Goal: Task Accomplishment & Management: Use online tool/utility

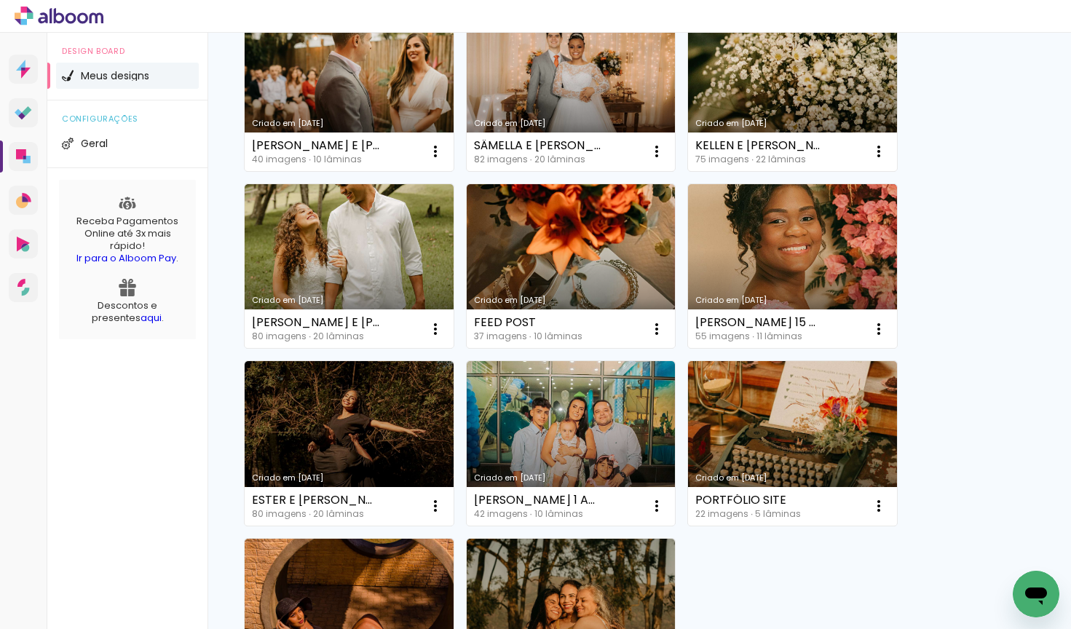
scroll to position [1090, 0]
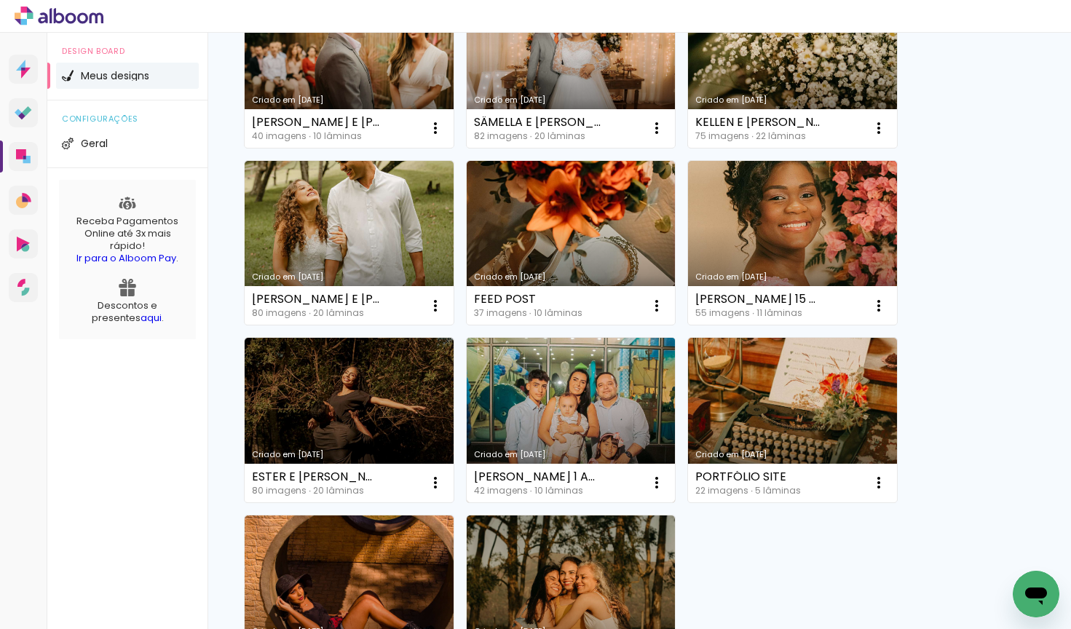
click at [610, 358] on link "Criado em [DATE]" at bounding box center [571, 420] width 209 height 165
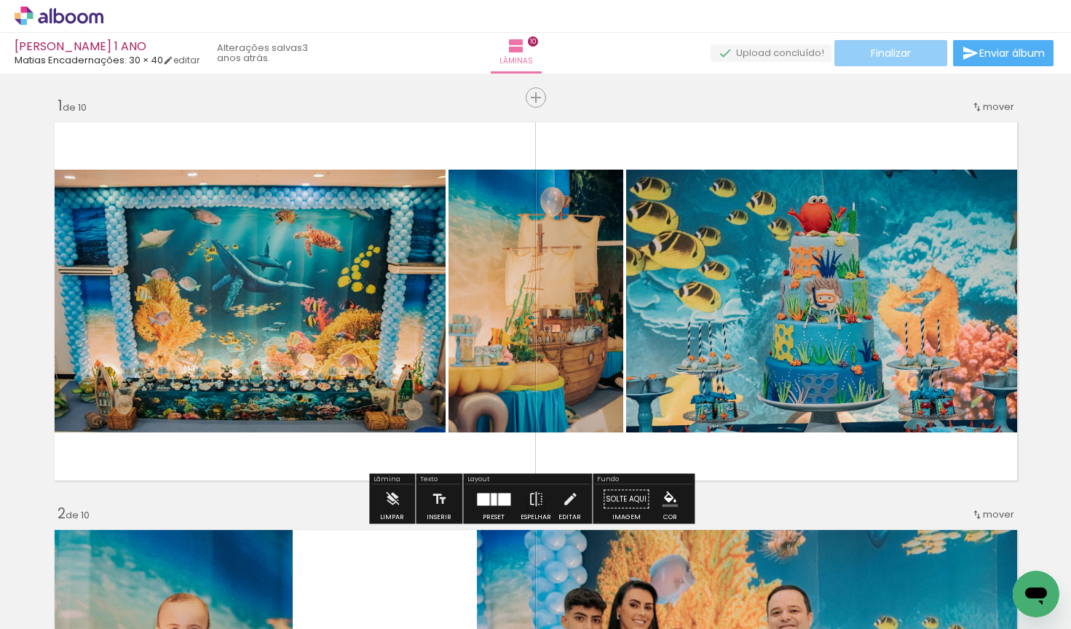
click at [885, 54] on span "Finalizar" at bounding box center [891, 53] width 40 height 10
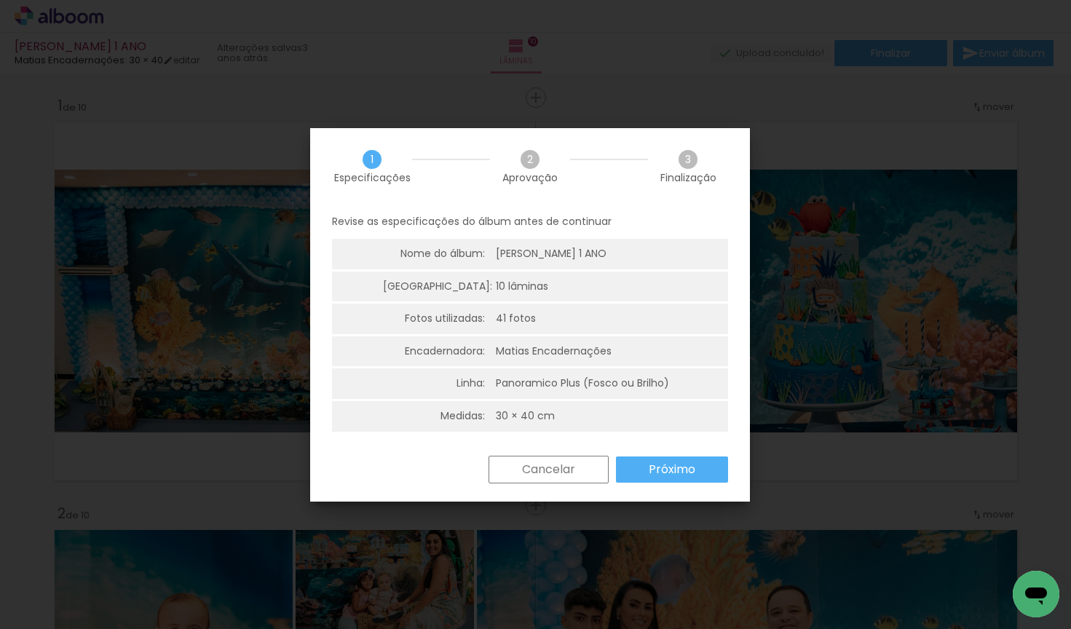
click at [0, 0] on slot "Próximo" at bounding box center [0, 0] width 0 height 0
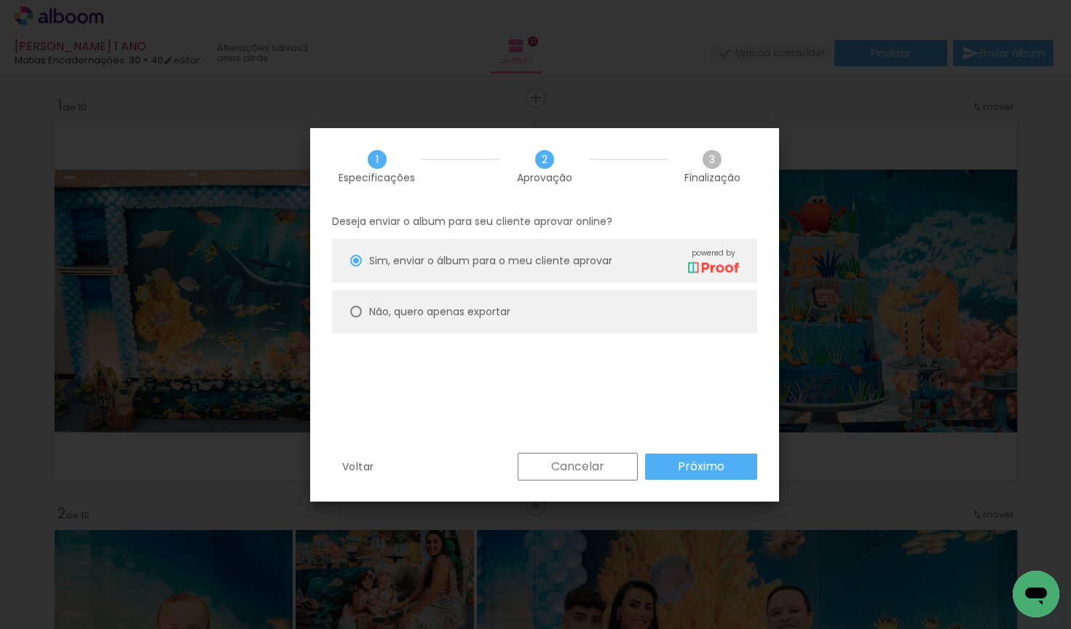
click at [0, 0] on slot "Cancelar" at bounding box center [0, 0] width 0 height 0
